Goal: Transaction & Acquisition: Purchase product/service

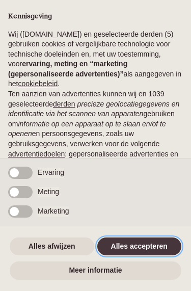
click at [147, 245] on button "Alles accepteren" at bounding box center [139, 246] width 84 height 18
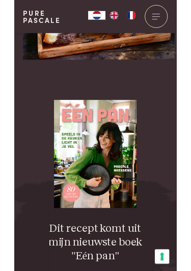
scroll to position [2014, 0]
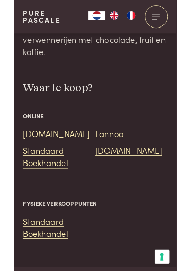
scroll to position [1735, 0]
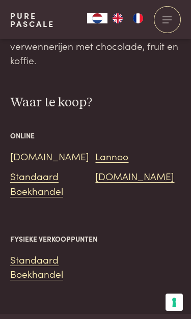
click at [28, 149] on link "Bol.com" at bounding box center [49, 156] width 79 height 14
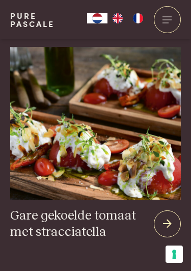
scroll to position [2824, 0]
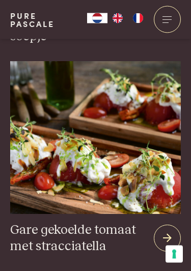
click at [171, 231] on icon at bounding box center [167, 238] width 9 height 15
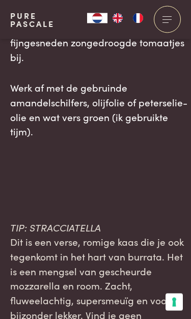
scroll to position [1130, 0]
